Goal: Task Accomplishment & Management: Manage account settings

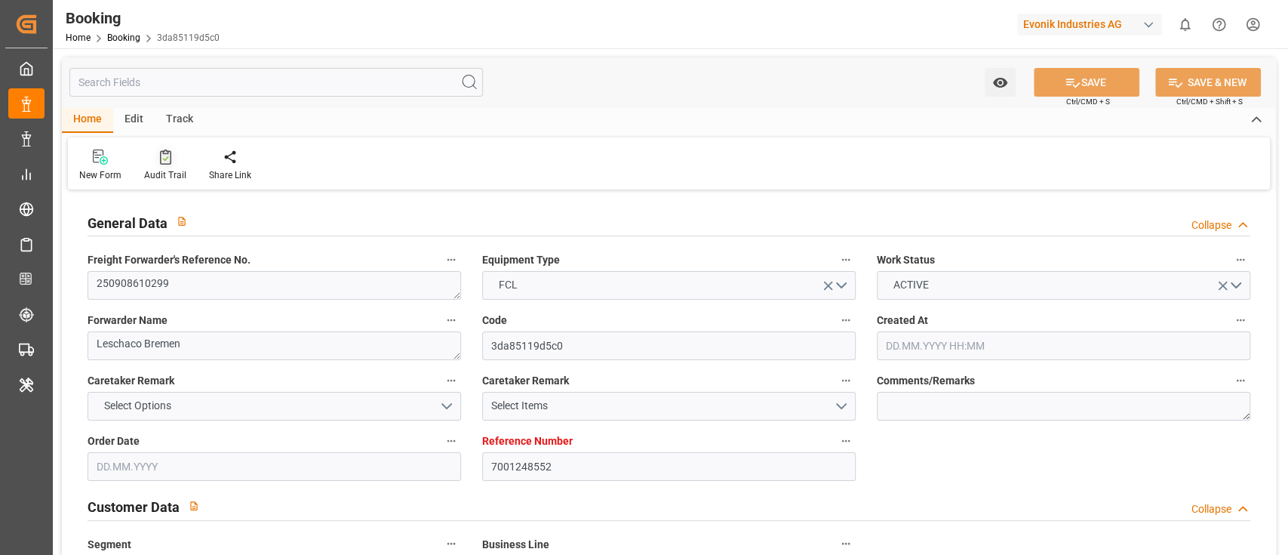
click at [161, 167] on div "Audit Trail" at bounding box center [165, 165] width 65 height 33
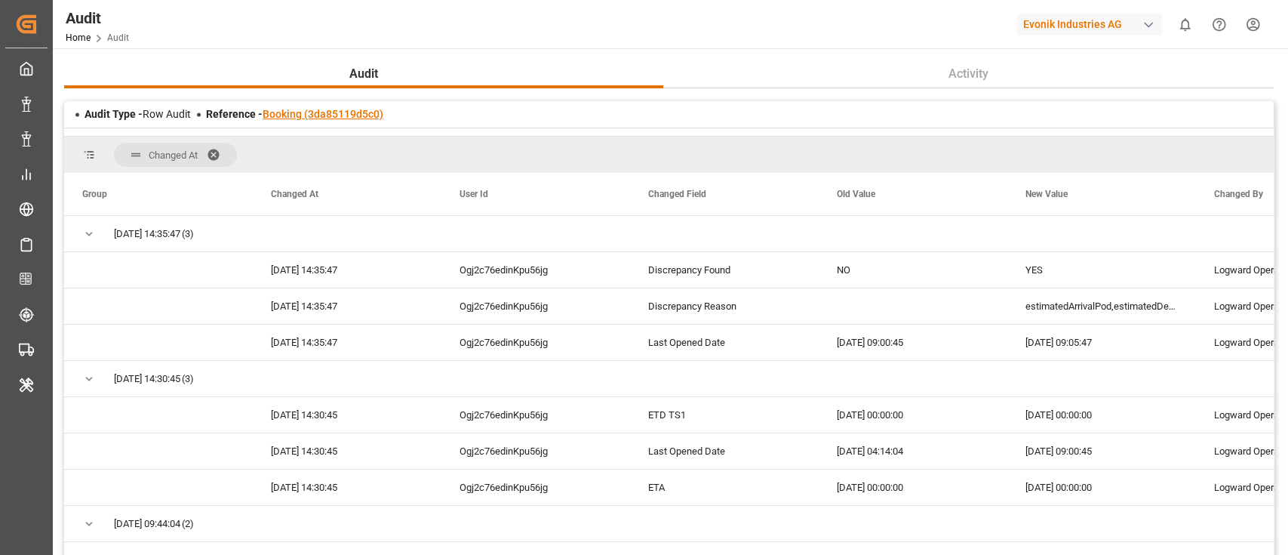
click at [349, 114] on link "Booking (3da85119d5c0)" at bounding box center [323, 114] width 121 height 12
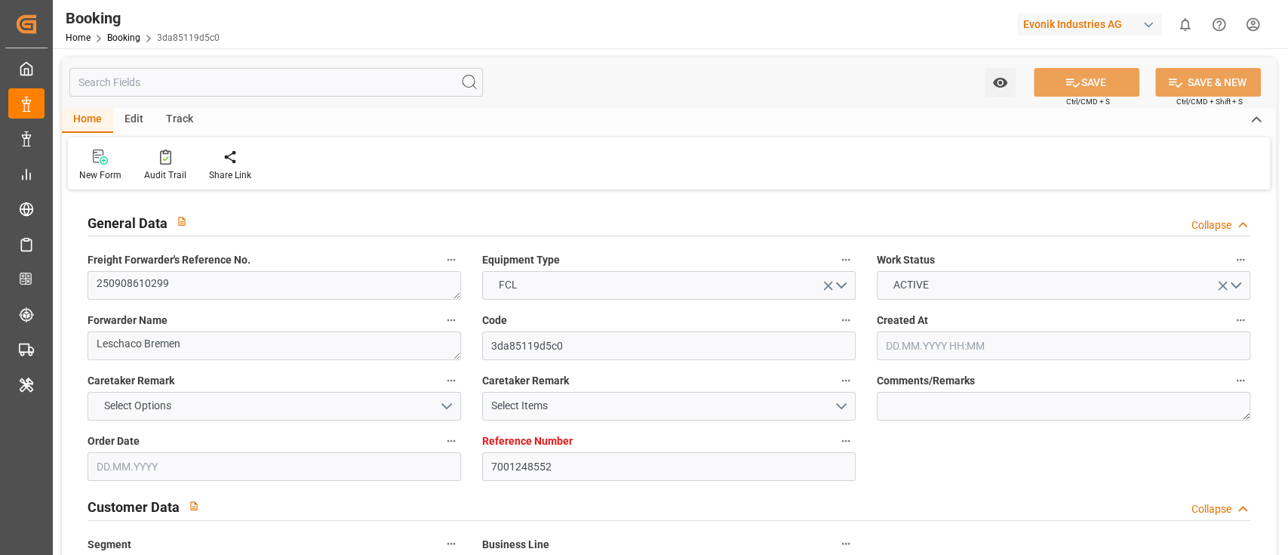
type input "7001248552"
type input "9708825"
type input "9708813"
type input "Hapag [PERSON_NAME]"
type input "Hapag Lloyd Aktiengesellschaft"
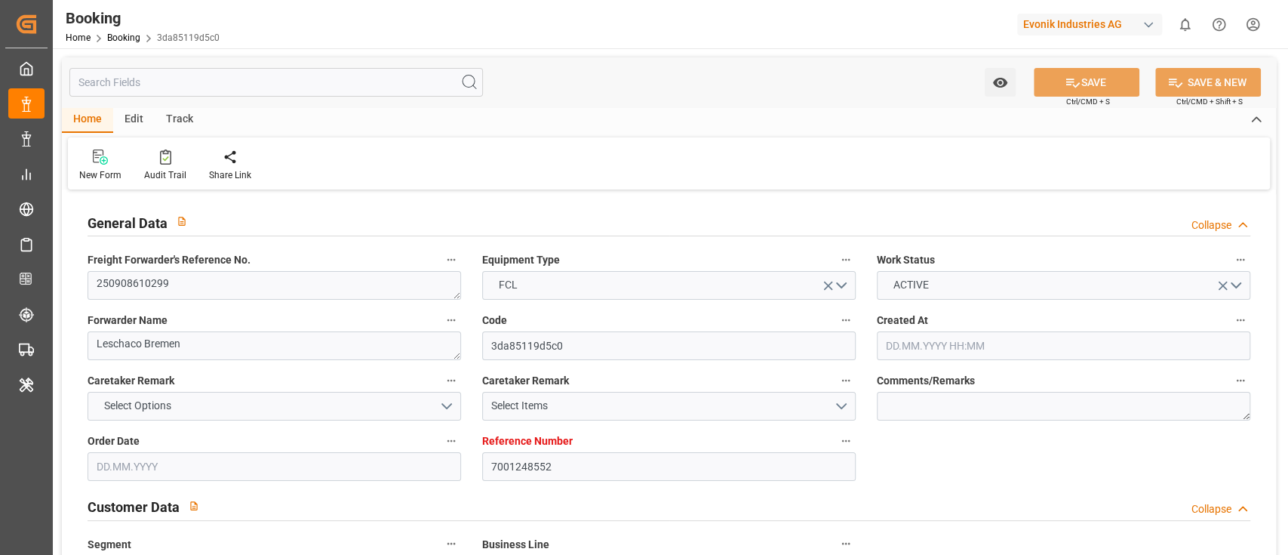
type input "NLRTM"
type input "CNZHE"
type input "CNNBG"
type input "0"
type input "NLRTM"
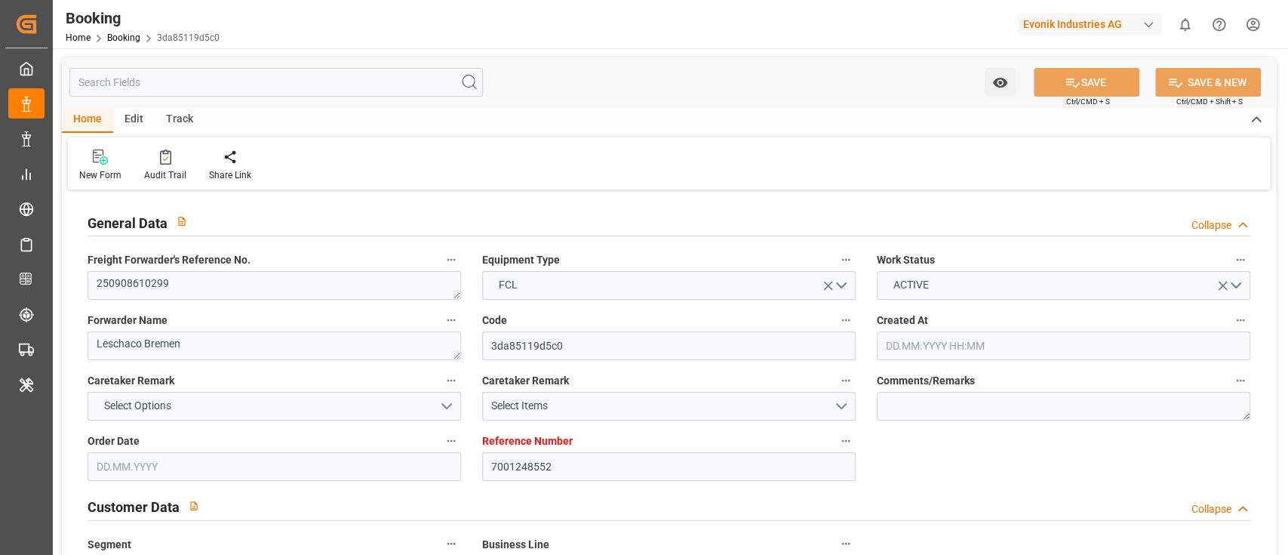
type input "CNZHE"
type input "14.08.2025 07:17"
type input "14.08.2025"
type input "17.11.2025"
type input "12.09.2025"
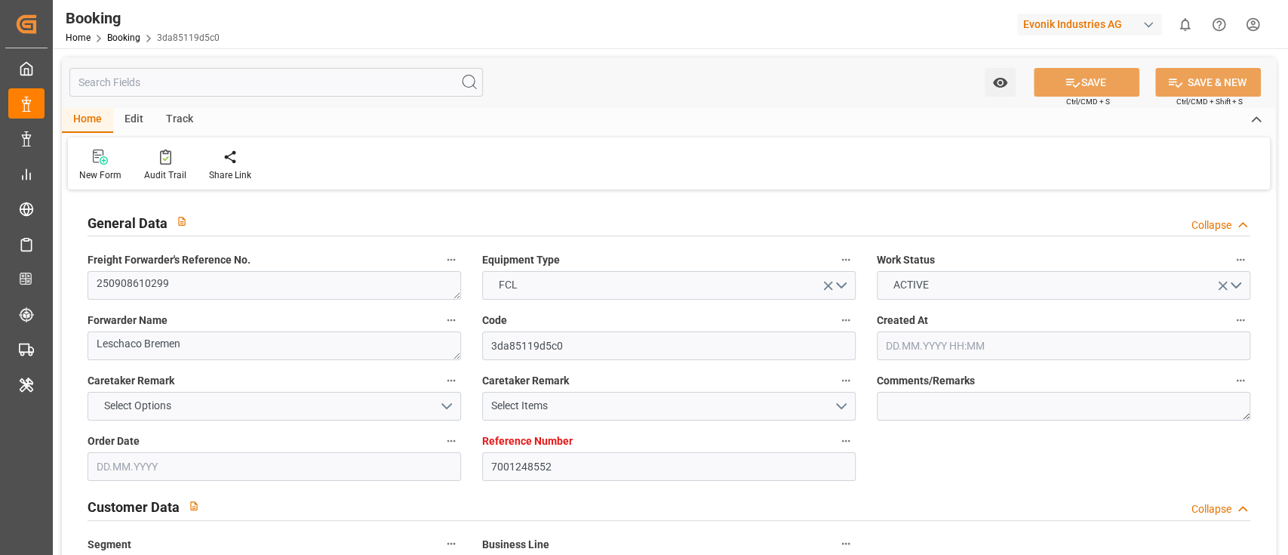
type input "22.09.2025 00:00"
type input "23.09.2025 00:00"
type input "28.08.2025"
type input "26.09.2025"
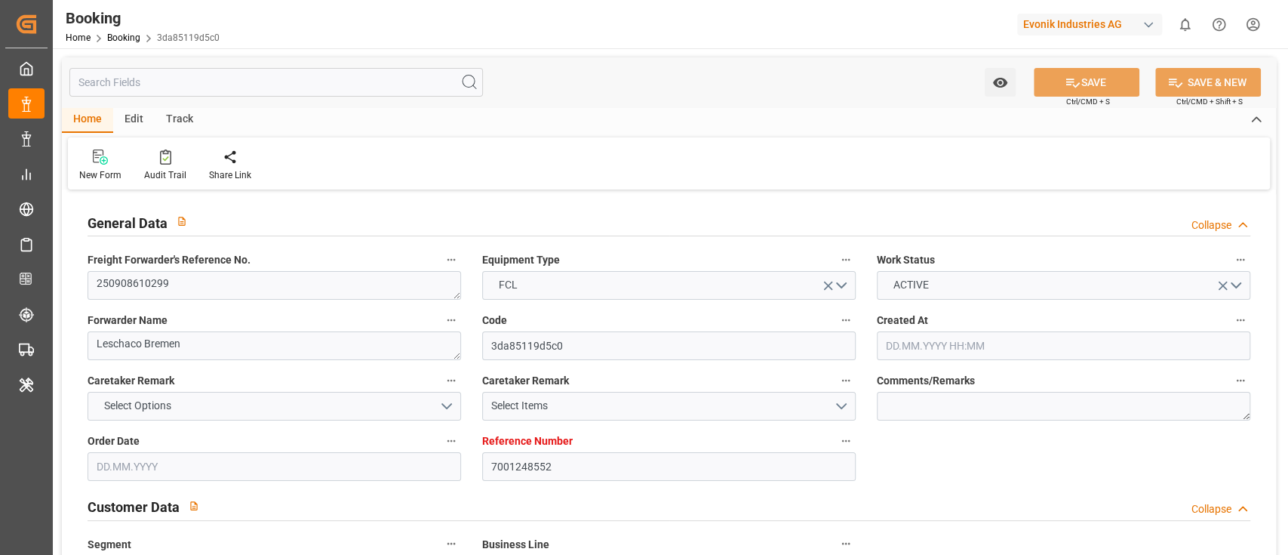
type input "04.10.2025 00:01"
type input "26.09.2025 00:00"
type input "05.10.2025 22:32"
type input "29.09.2025 18:13"
type input "22.11.2025 00:00"
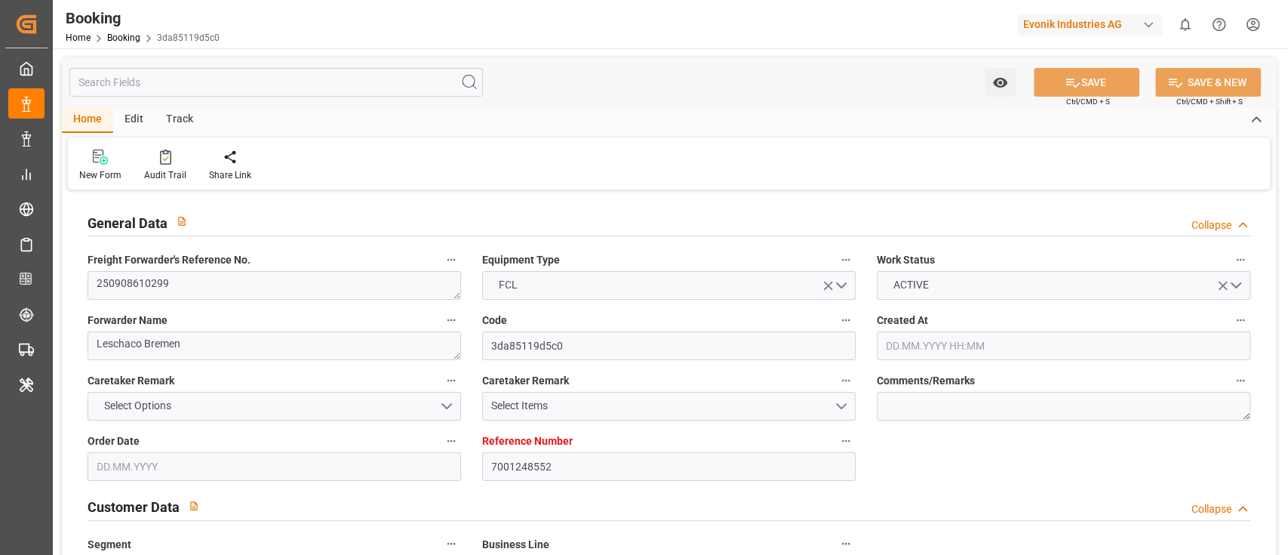
type input "17.11.2025 00:00"
type input "14.11.2025 12:00"
type input "07.11.2025 00:00"
type input "16.11.2025 00:00"
type input "11.11.2025 00:00"
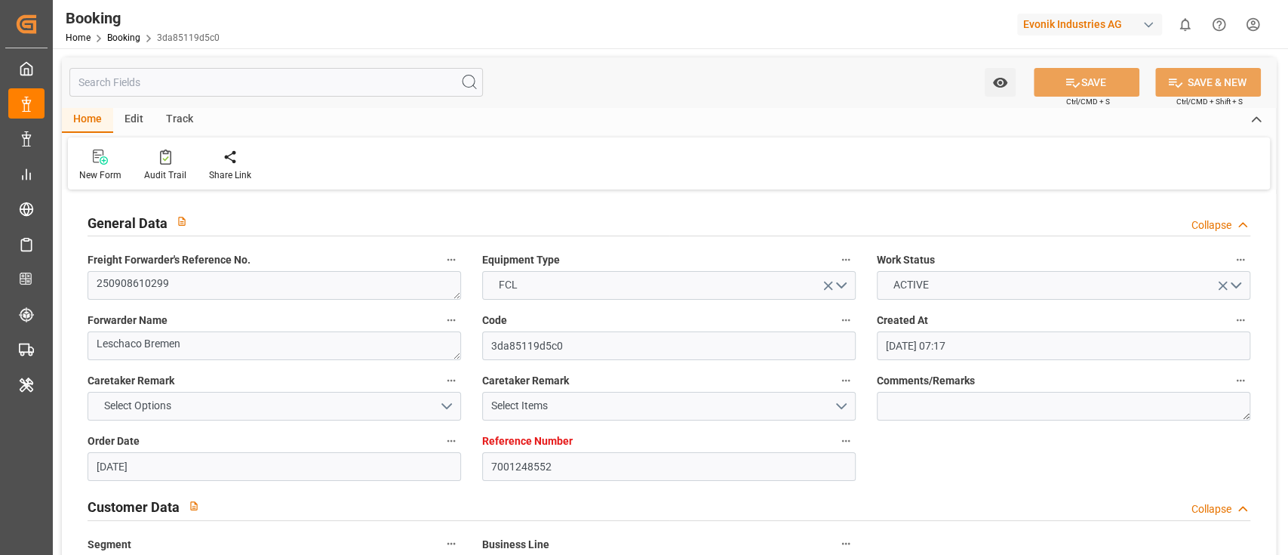
type input "14.08.2025"
type input "09.10.2025 09:05"
type input "[DATE]"
type input "24.09.2025 12:00"
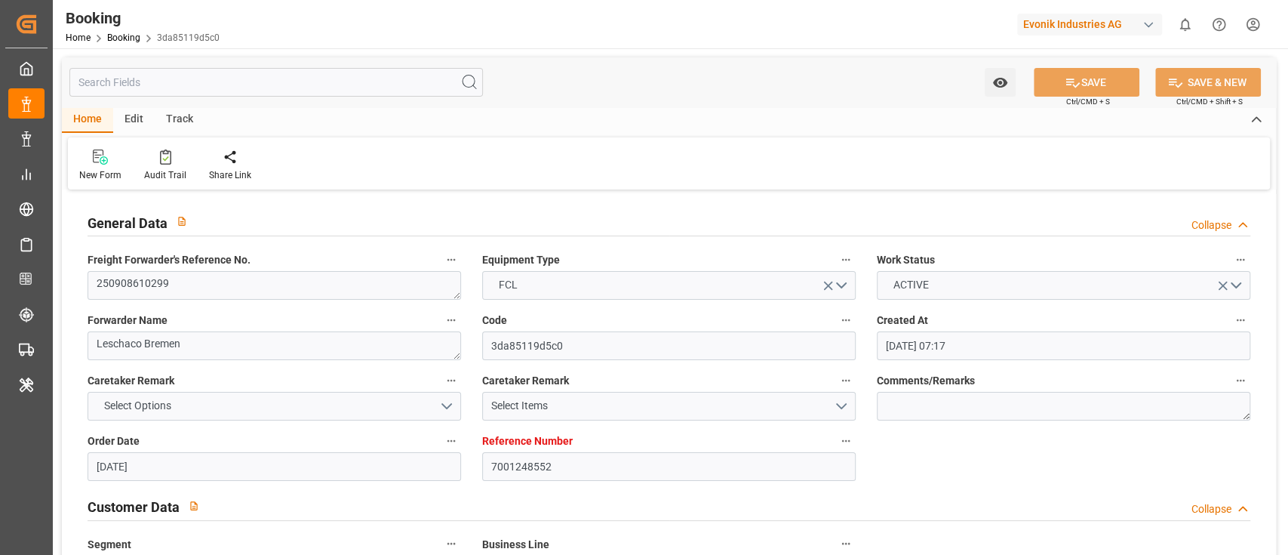
type input "03.10.2025 02:11"
type input "04.10.2025 00:01"
type input "06.10.2025 00:10"
type input "14.11.2025 12:00"
type input "14.11.2025 23:29"
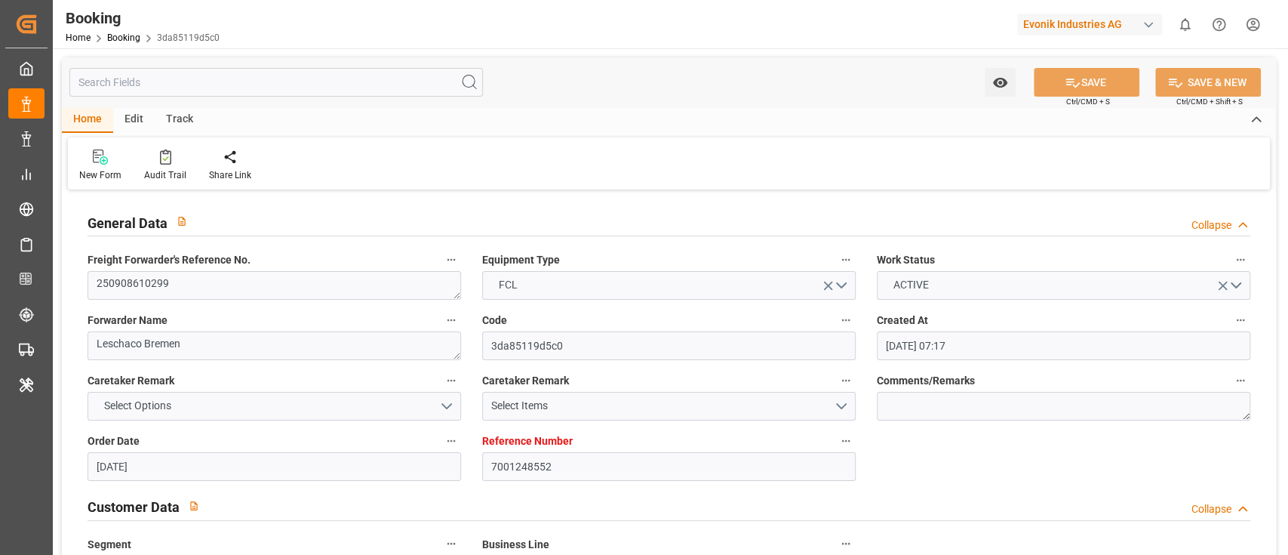
type input "[DATE] 12:00"
type input "11.11.2025 12:00"
type input "22.11.2025 12:00"
type input "[DATE] 12:00"
type input "26.11.2025 12:00"
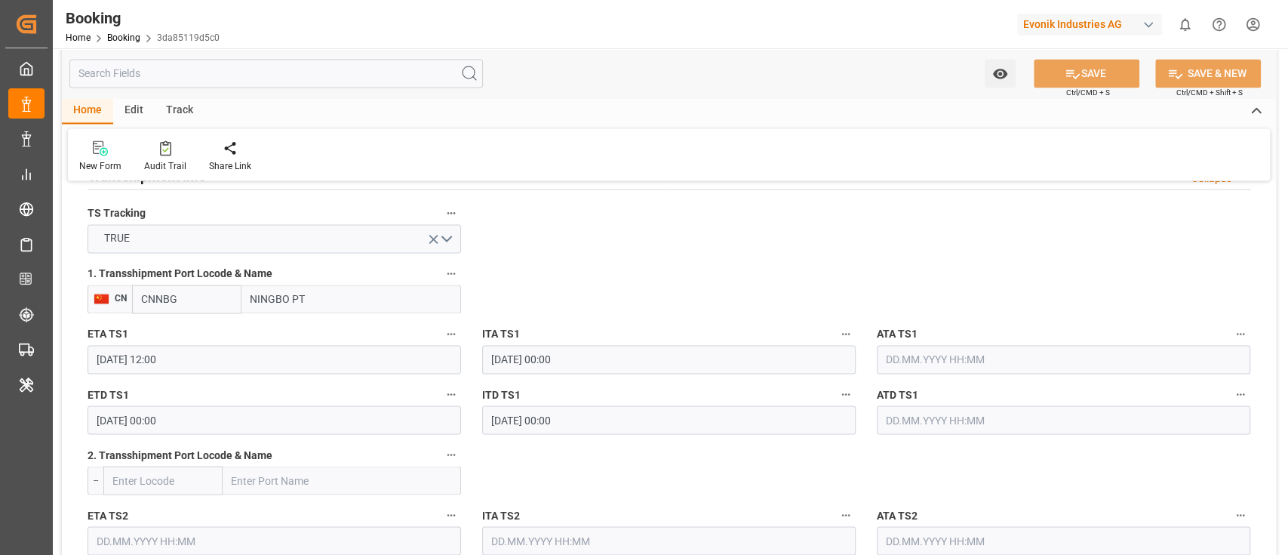
scroll to position [1617, 0]
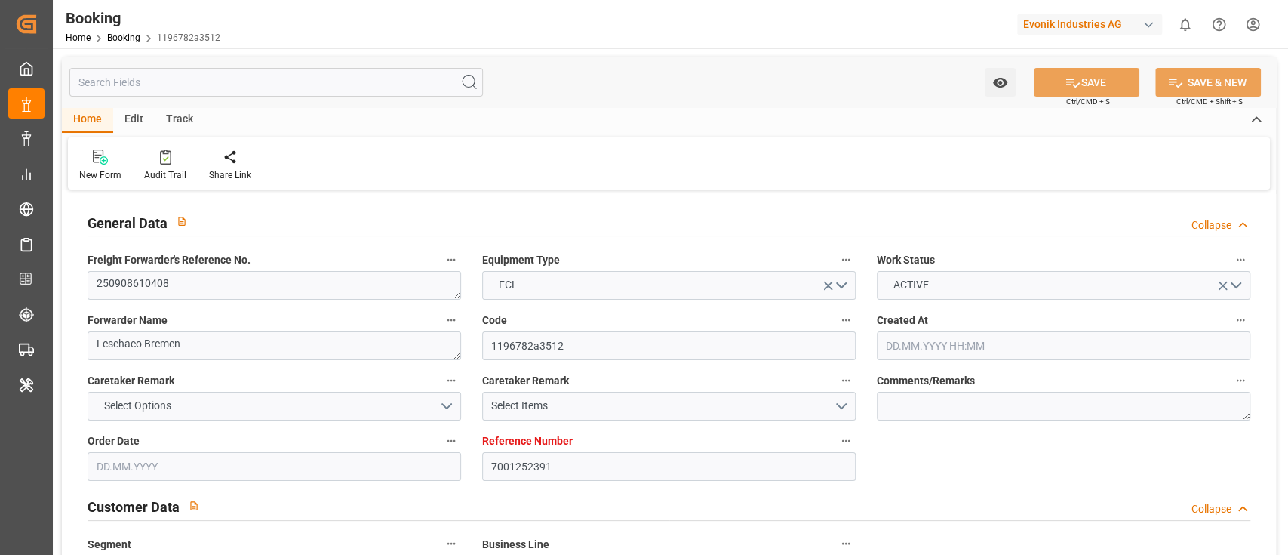
type input "7001252391"
type input "9619957"
type input "9632155"
type input "Hapag [PERSON_NAME]"
type input "Hapag Lloyd Aktiengesellschaft"
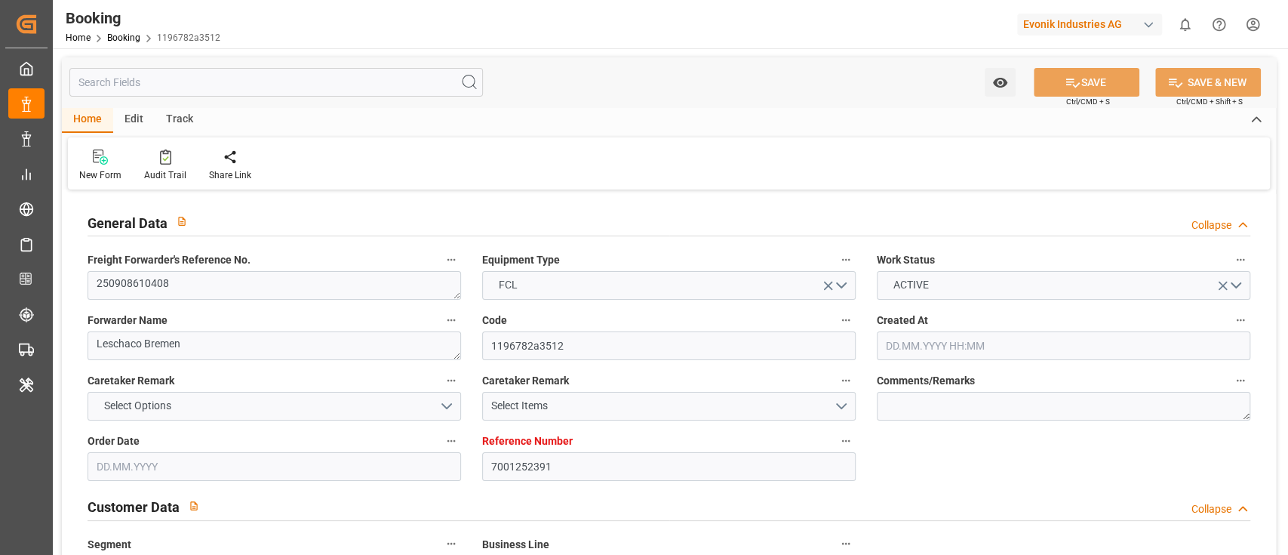
type input "NLRTM"
type input "CNHUA"
type input "CNYTN"
type input "0"
type input "NLRTM"
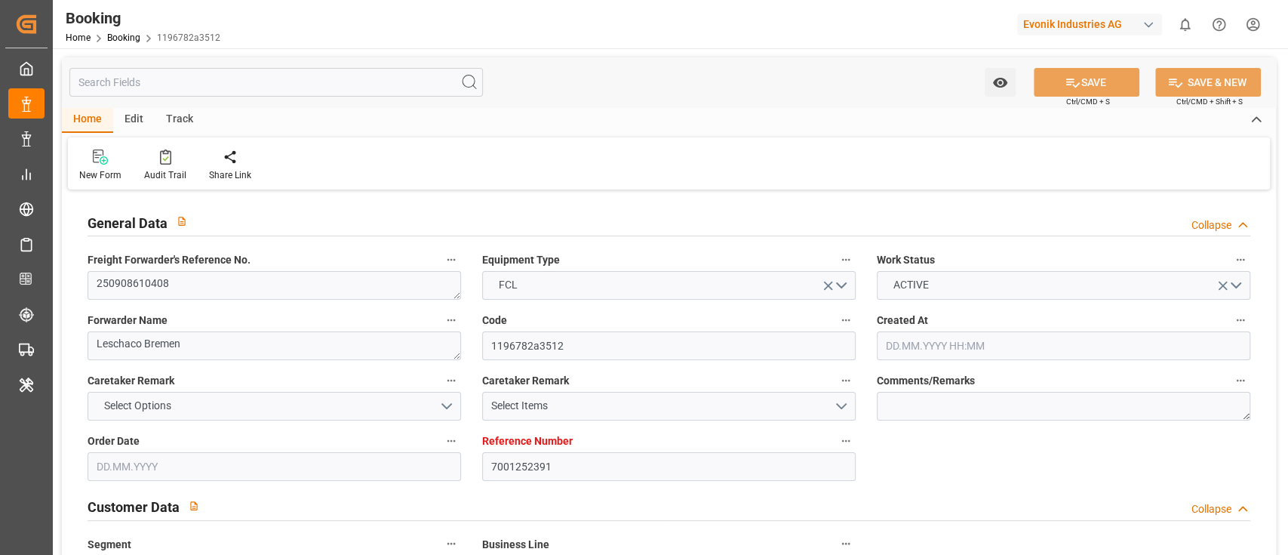
type input "CNHUA"
type input "[DATE] 09:52"
type input "[DATE]"
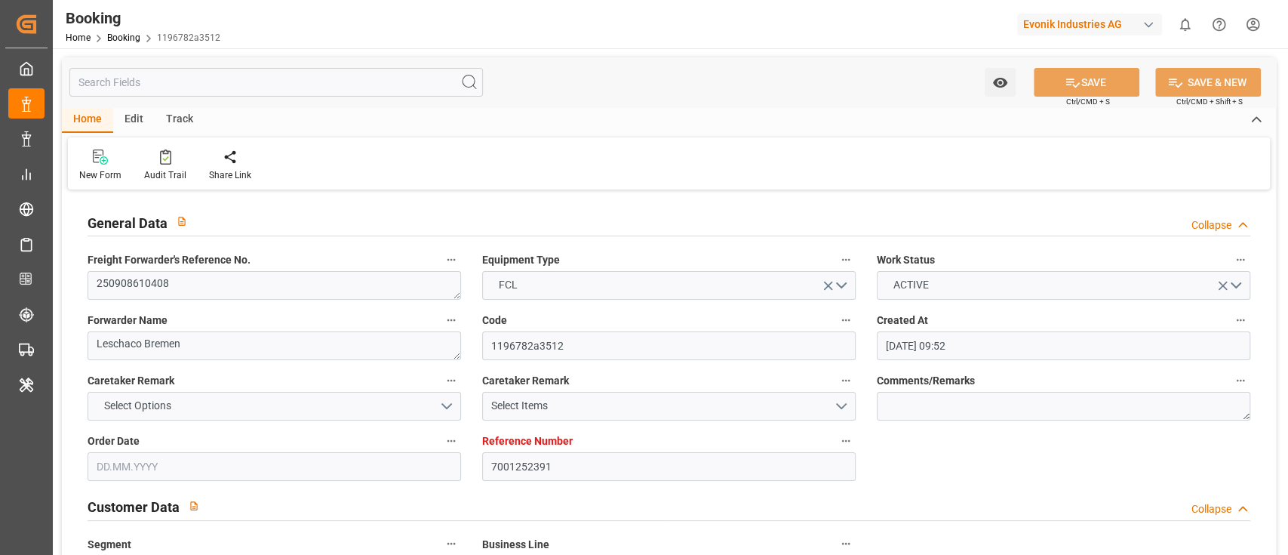
type input "[DATE] 00:00"
type input "[DATE]"
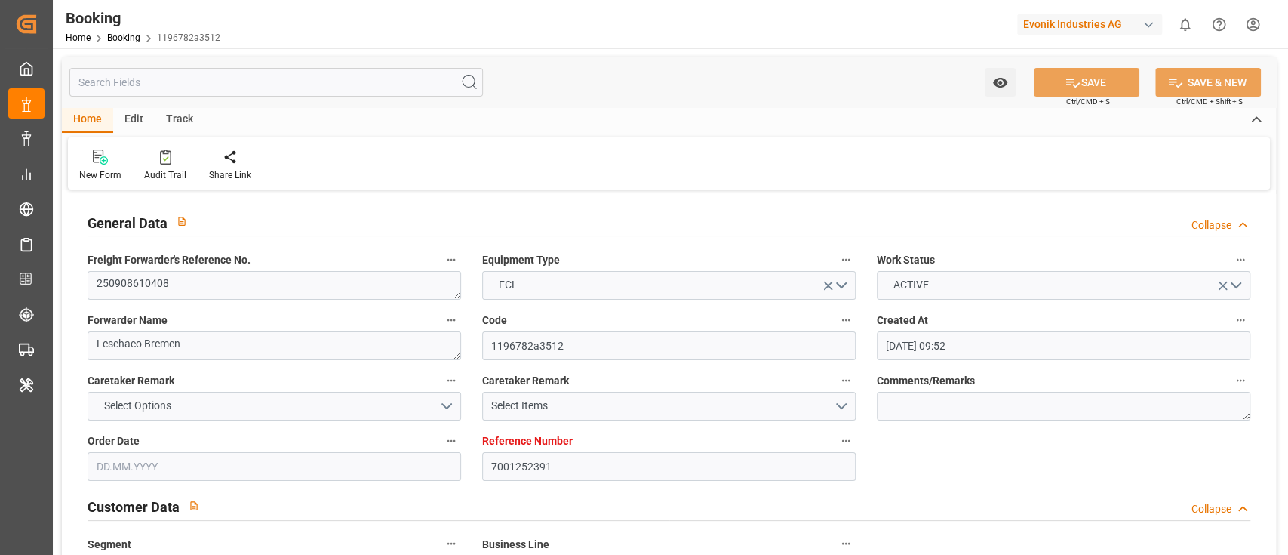
type input "[DATE] 07:00"
type input "[DATE] 00:00"
type input "[DATE] 23:18"
type input "[DATE] 12:31"
type input "[DATE] 00:00"
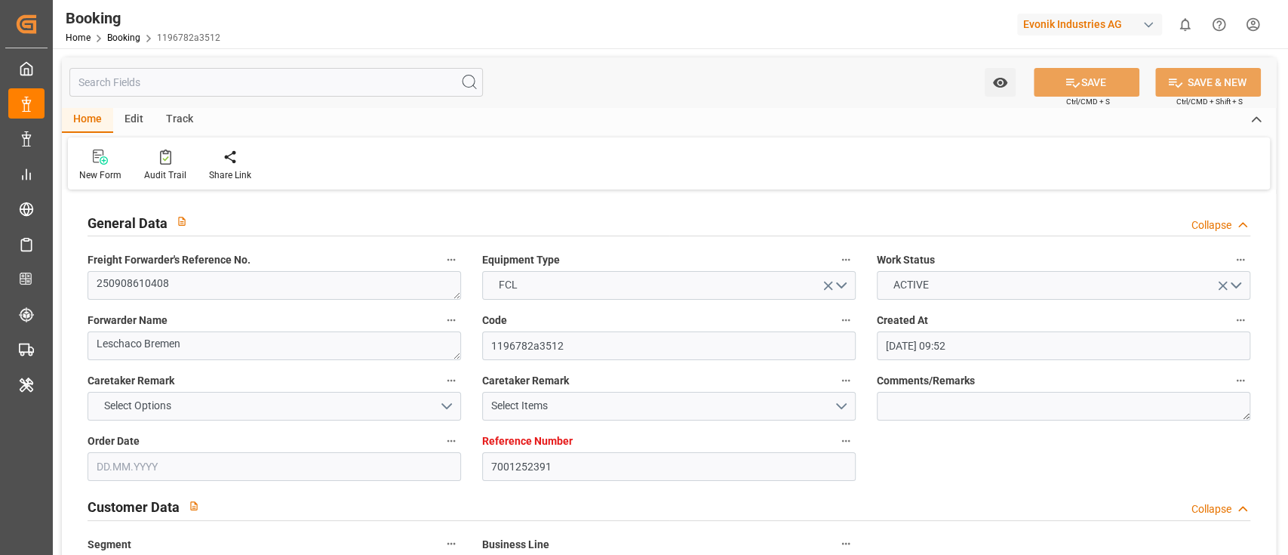
type input "[DATE] 00:00"
type input "[DATE] 20:00"
type input "[DATE] 00:00"
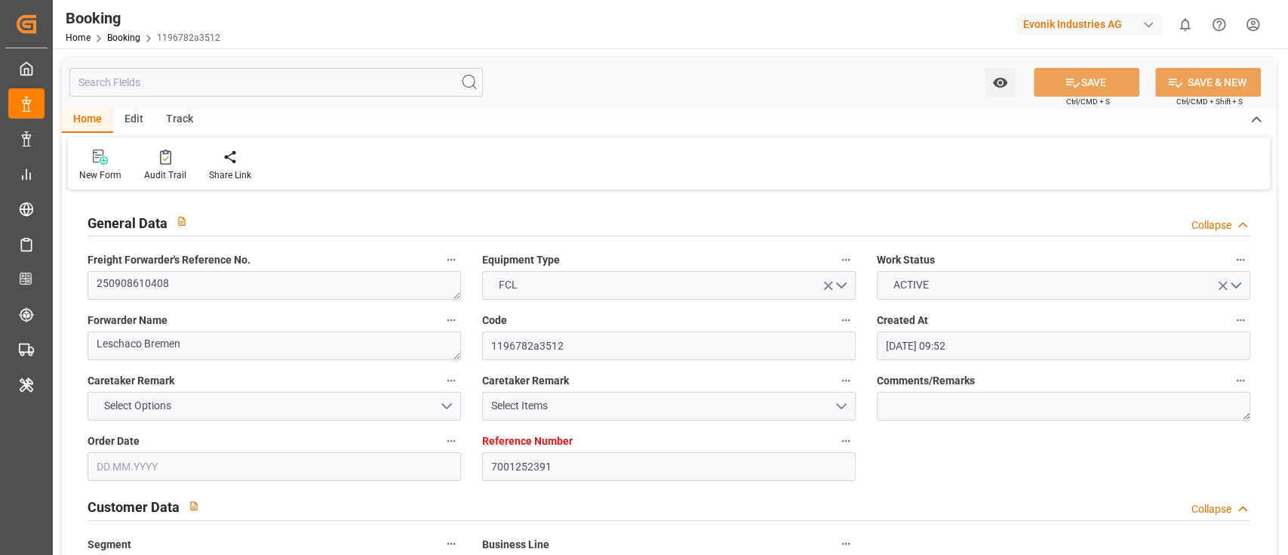
type input "[DATE]"
type input "[DATE] 09:49"
type input "[DATE]"
type input "[DATE] 09:17"
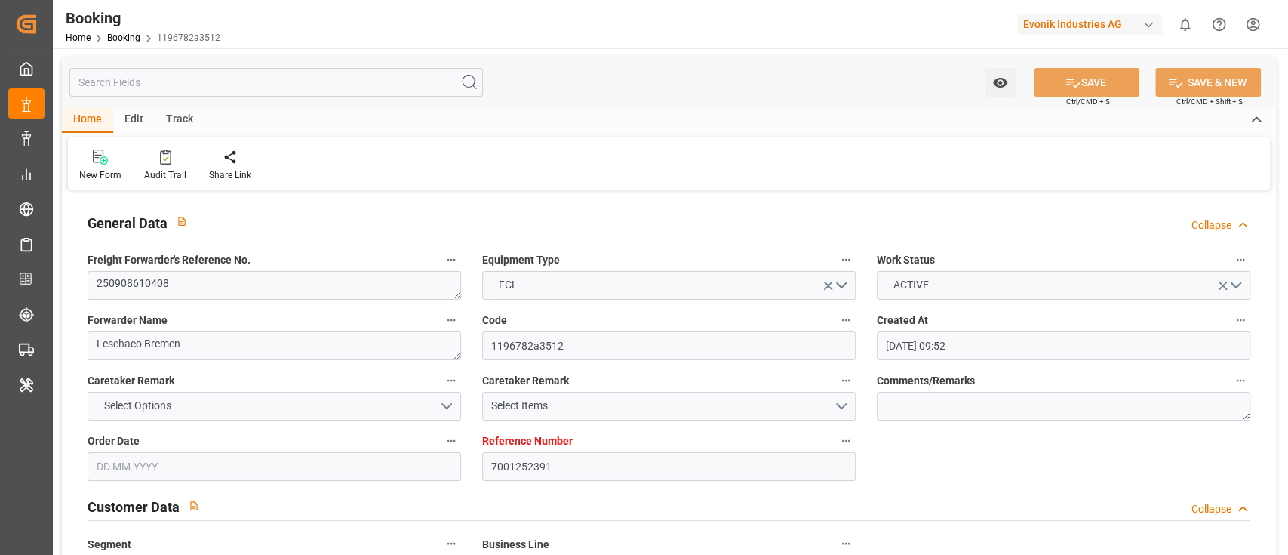
type input "[DATE] 21:36"
type input "[DATE] 12:00"
type input "[DATE] 12:25"
type input "[DATE] 07:00"
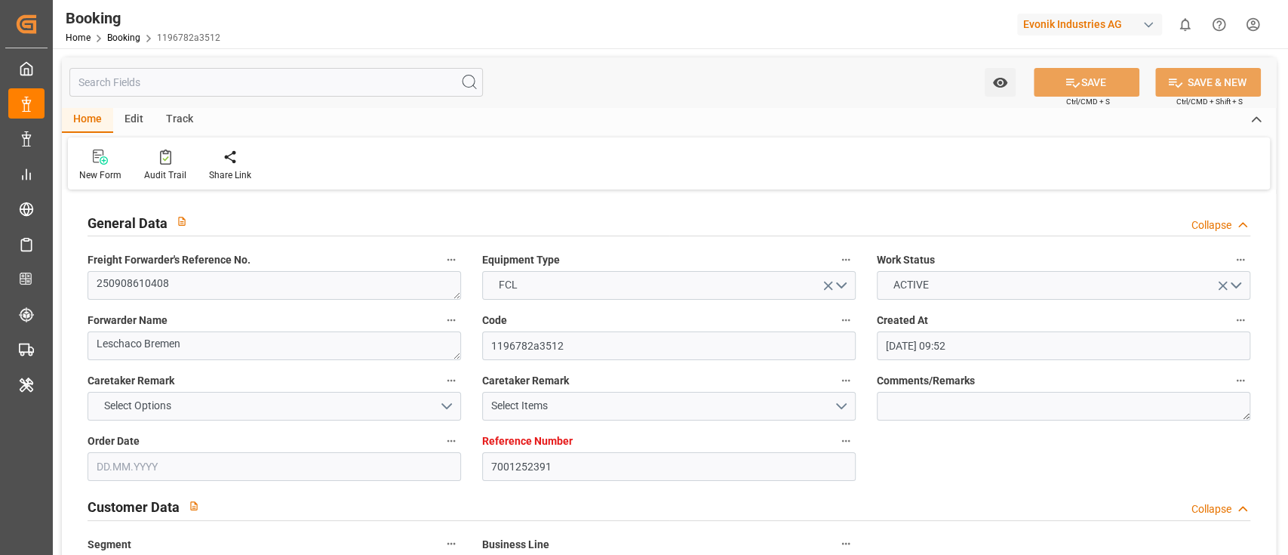
type input "[DATE] 01:01"
type input "[DATE] 20:00"
type input "[DATE] 11:02"
type input "[DATE] 12:00"
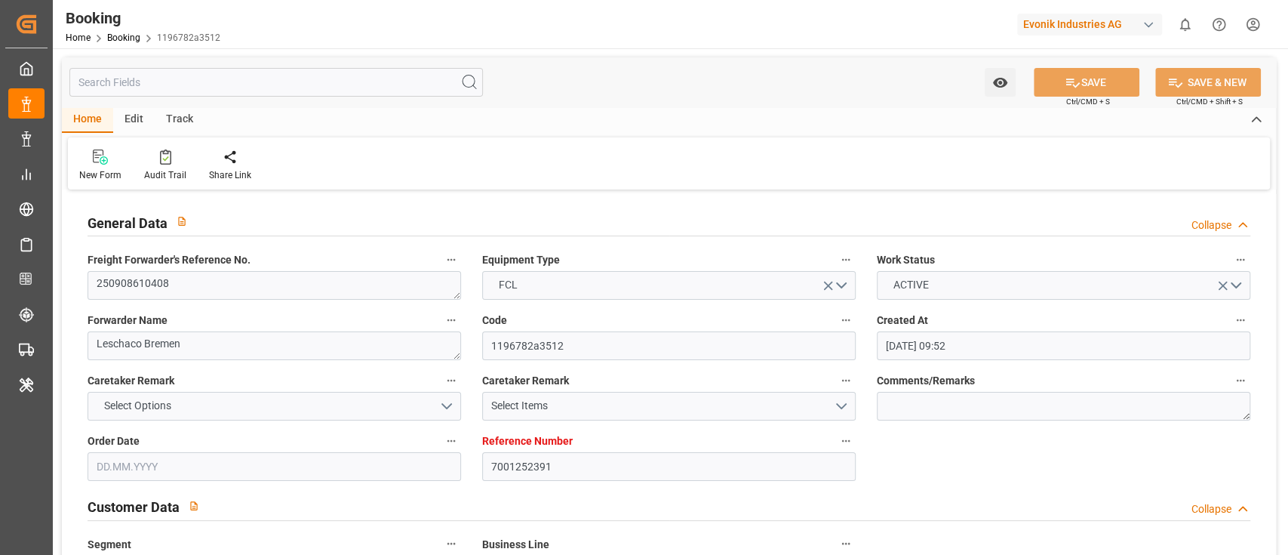
type input "[DATE] 12:00"
click at [171, 171] on div "Audit Trail" at bounding box center [165, 175] width 42 height 14
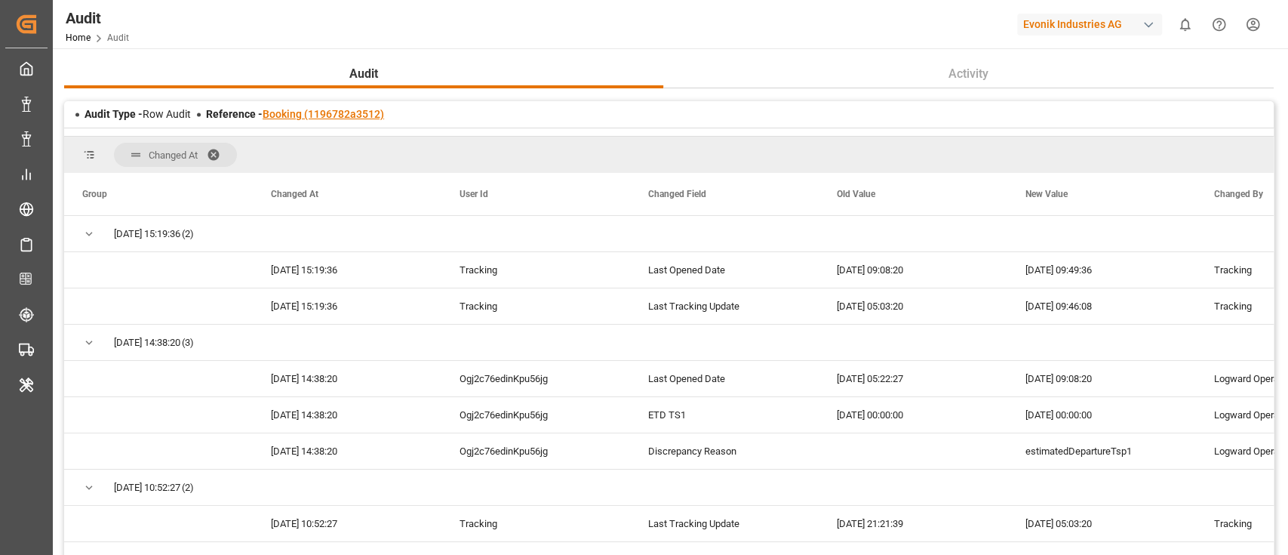
click at [331, 114] on link "Booking (1196782a3512)" at bounding box center [323, 114] width 121 height 12
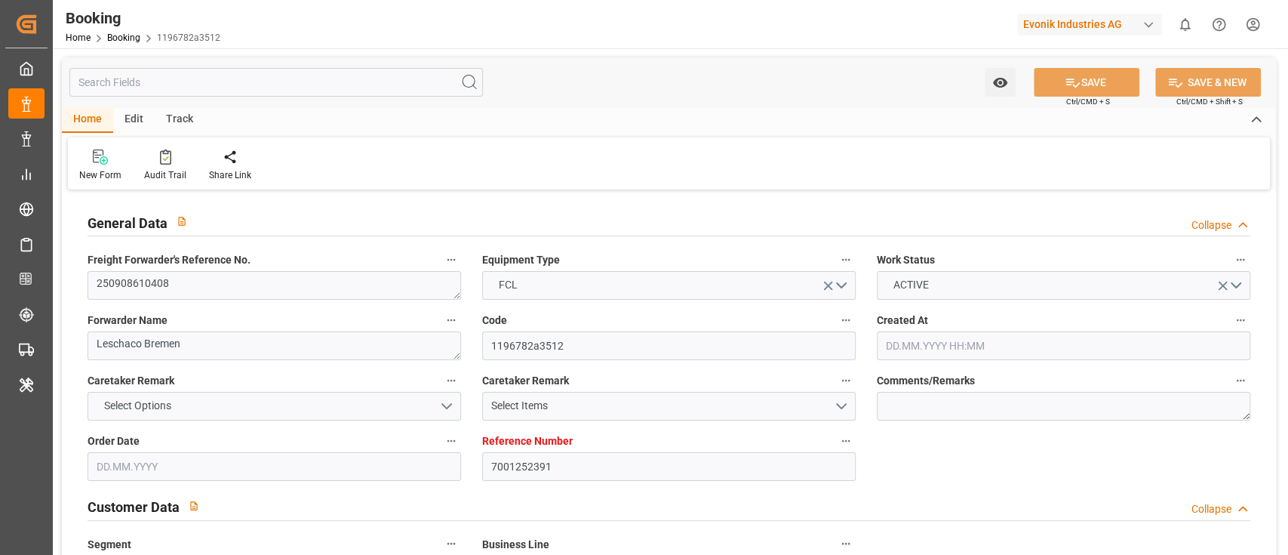
type input "7001252391"
type input "9619957"
type input "9632155"
type input "Hapag [PERSON_NAME]"
type input "Hapag Lloyd Aktiengesellschaft"
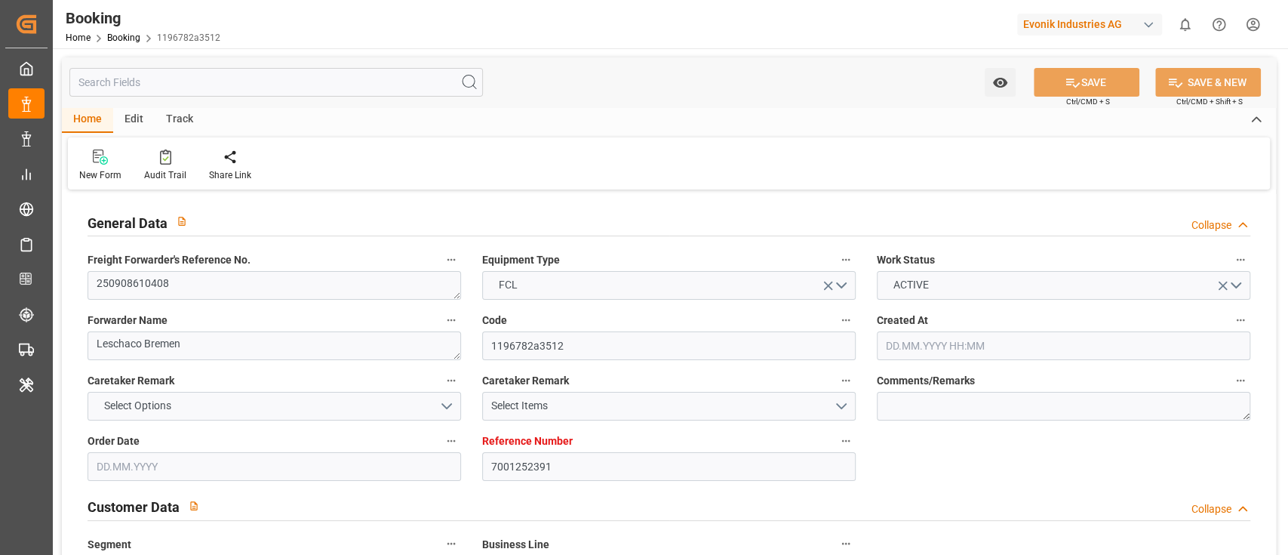
type input "NLRTM"
type input "CNHUA"
type input "CNYTN"
type input "0"
type input "NLRTM"
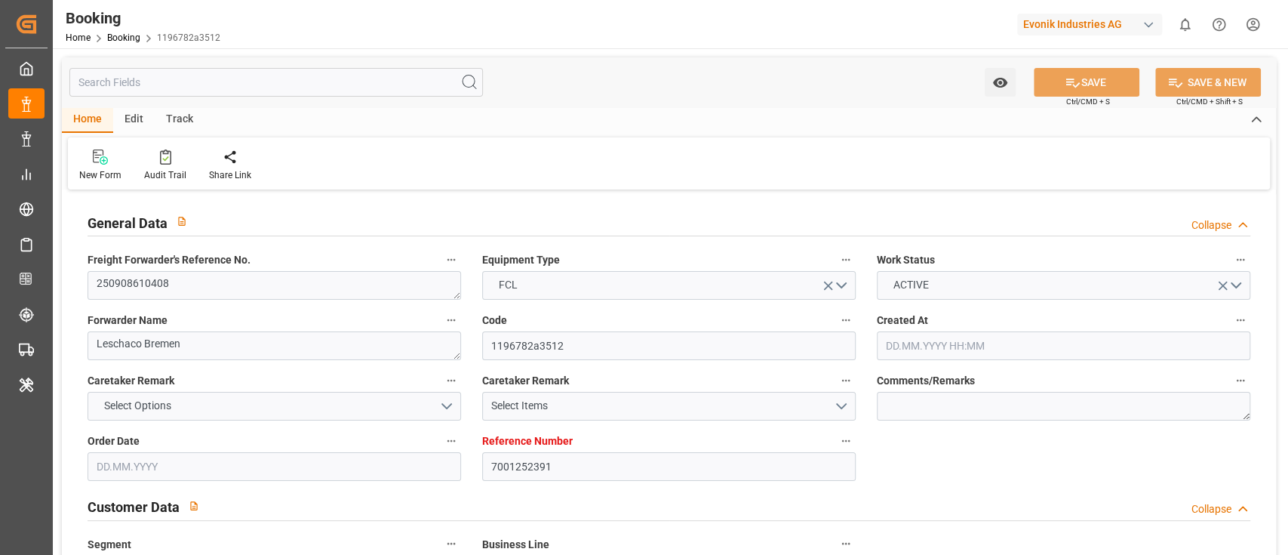
type input "CNHUA"
type input "[DATE] 09:52"
type input "[DATE]"
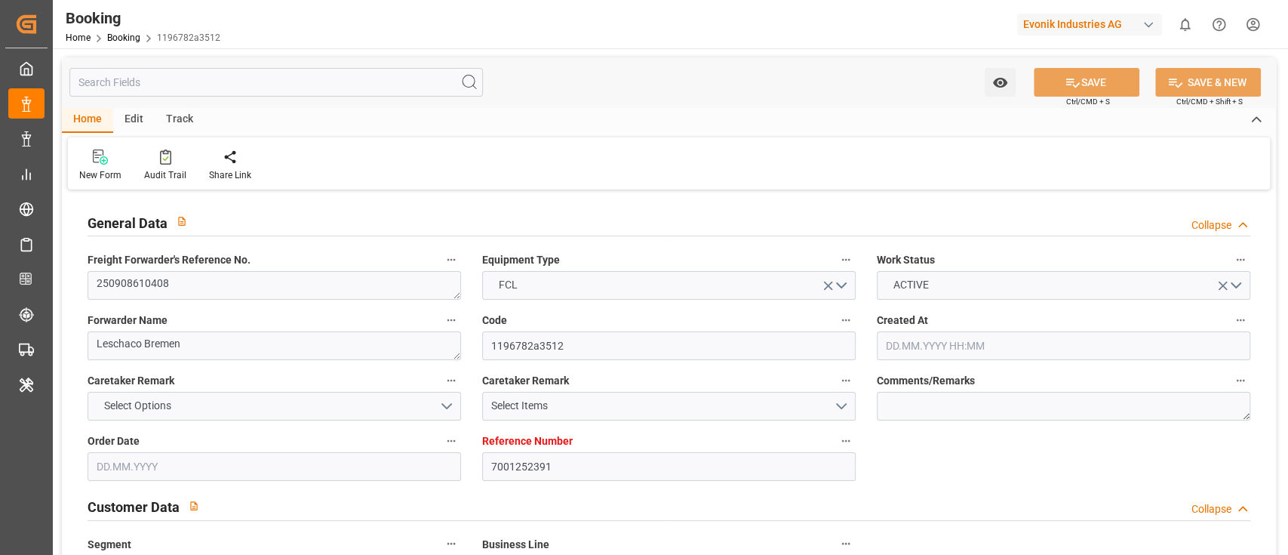
type input "[DATE] 00:00"
type input "[DATE]"
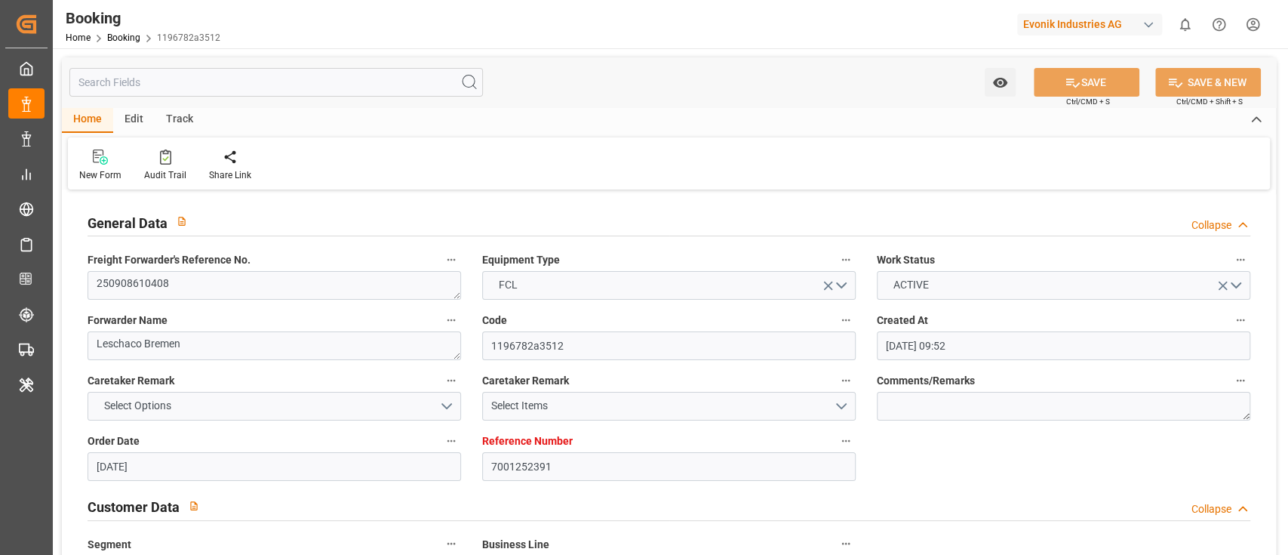
type input "[DATE] 07:00"
type input "[DATE] 00:00"
type input "[DATE] 23:18"
type input "[DATE] 12:31"
type input "[DATE] 00:00"
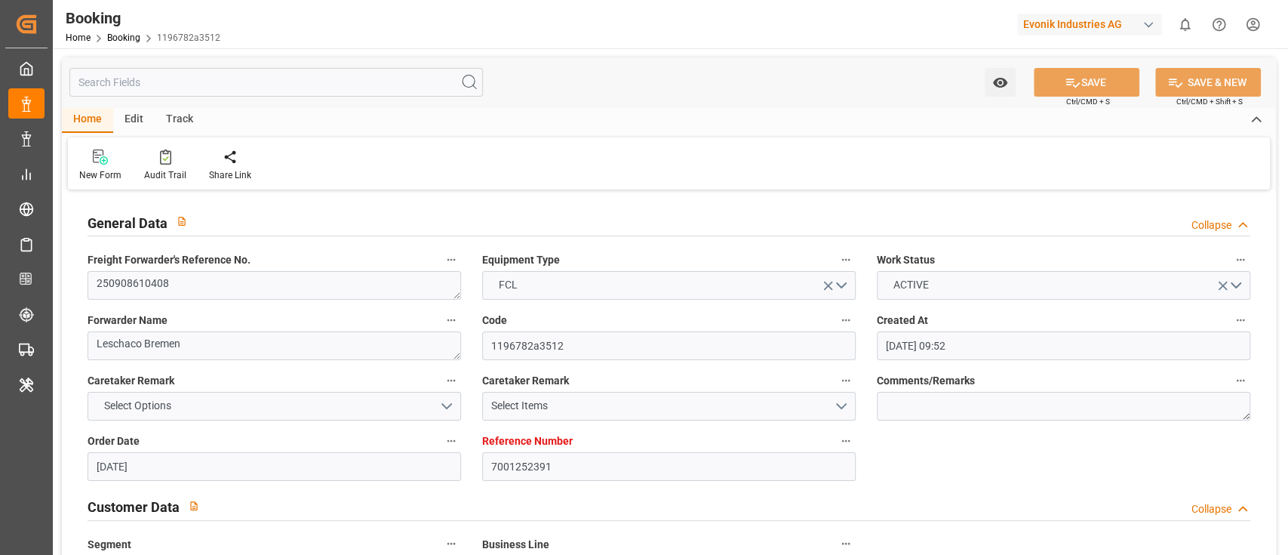
type input "[DATE] 00:00"
type input "[DATE] 20:00"
type input "[DATE] 00:00"
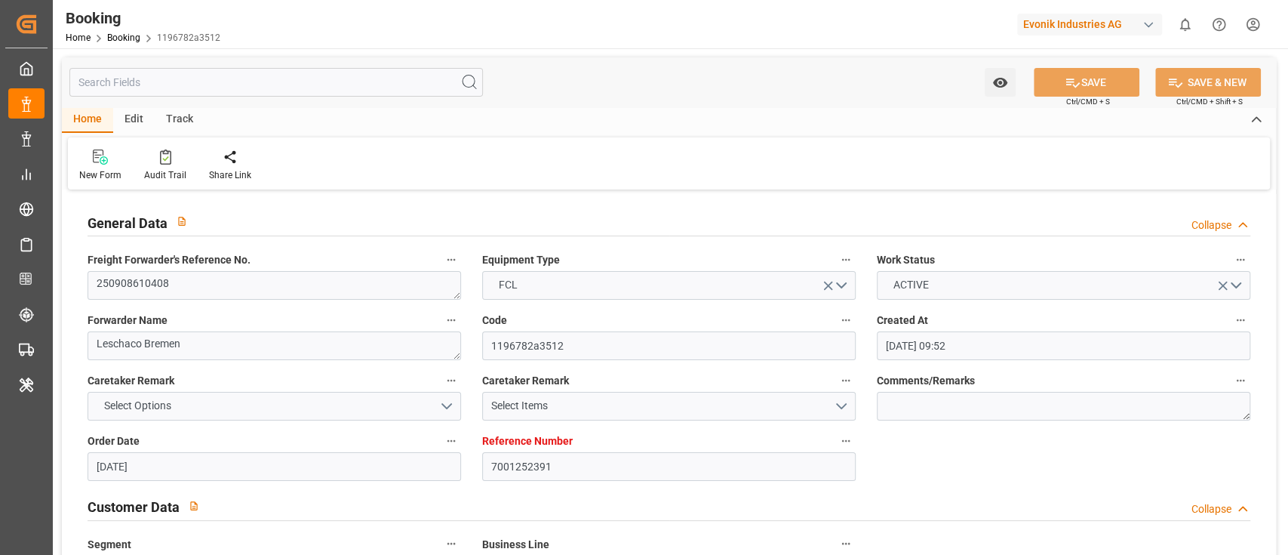
type input "[DATE]"
type input "[DATE] 09:49"
type input "[DATE]"
type input "[DATE] 09:17"
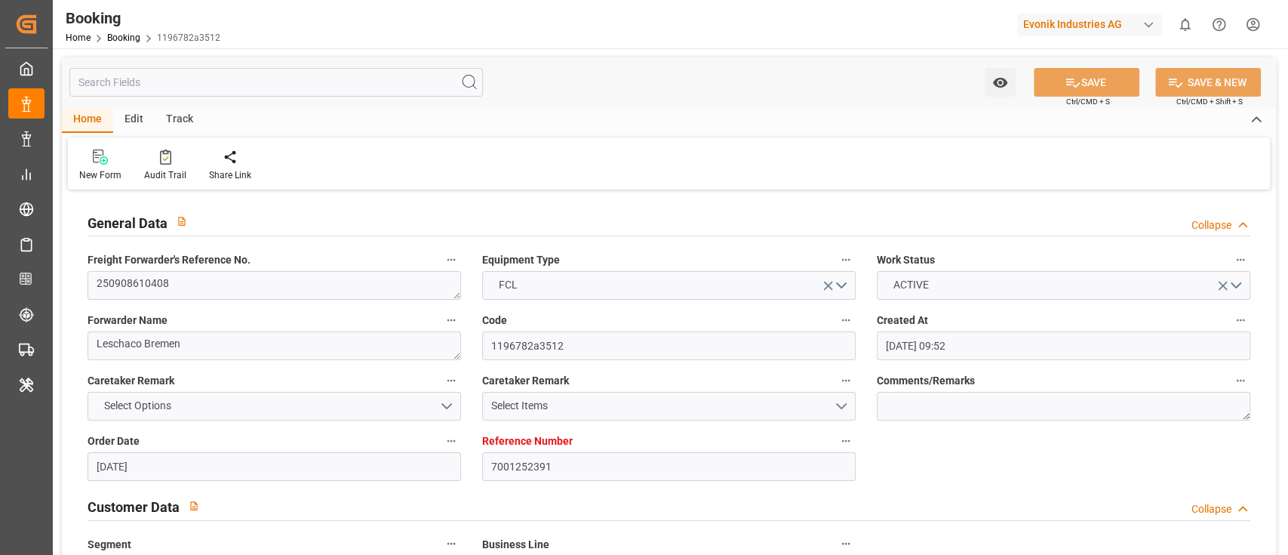
type input "[DATE] 21:36"
type input "[DATE] 12:00"
type input "[DATE] 12:25"
type input "[DATE] 07:00"
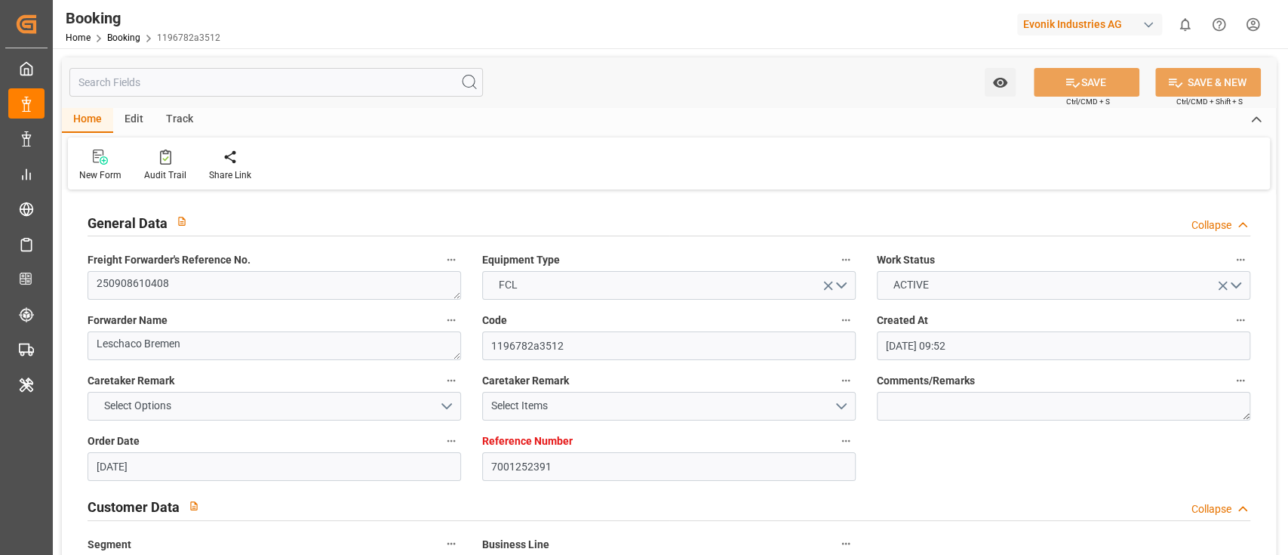
type input "[DATE] 01:01"
type input "[DATE] 20:00"
type input "[DATE] 11:02"
type input "[DATE] 12:00"
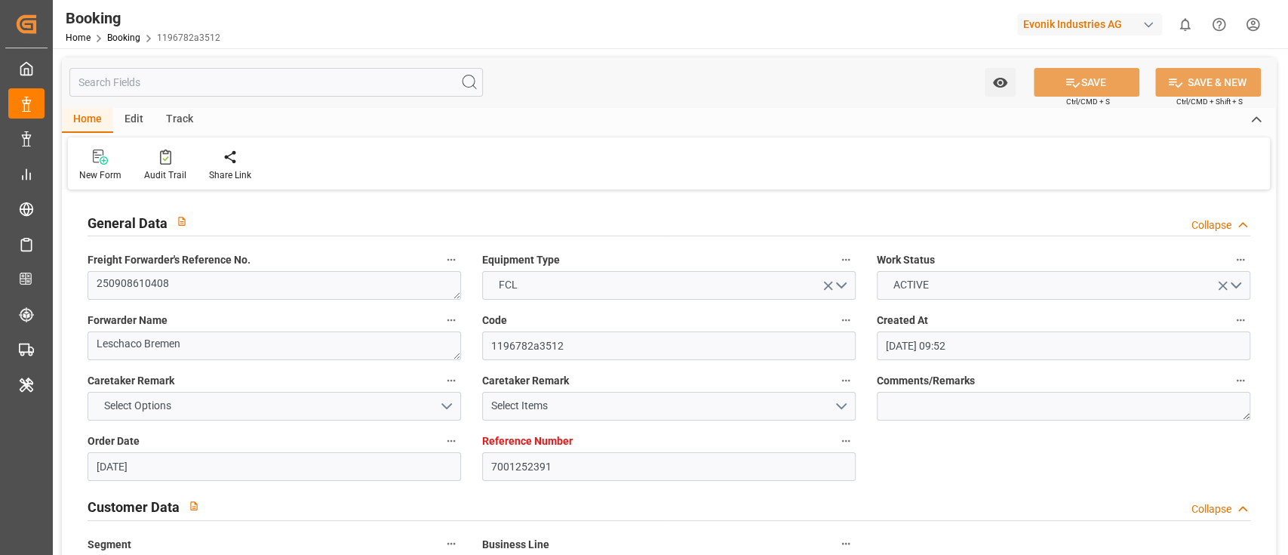
type input "[DATE] 12:00"
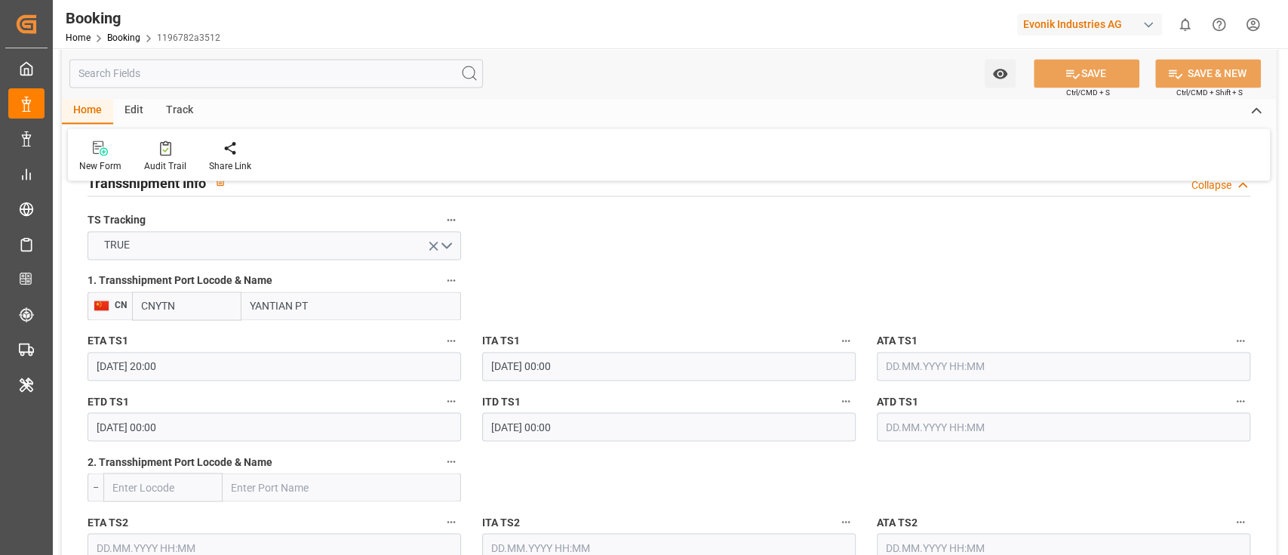
scroll to position [1600, 0]
